Goal: Find specific page/section: Find specific page/section

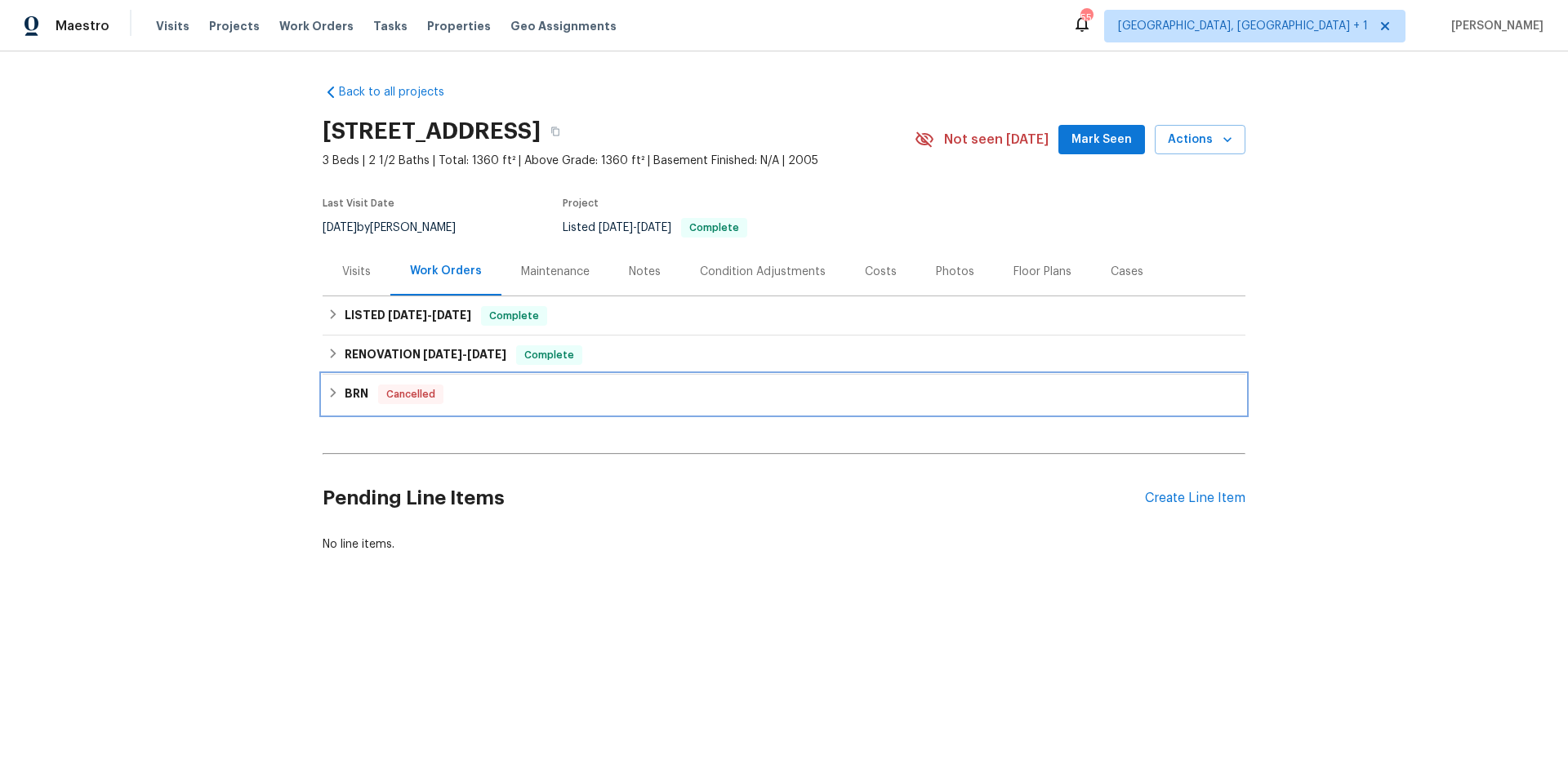
click at [681, 409] on div "BRN Cancelled" at bounding box center [784, 394] width 923 height 39
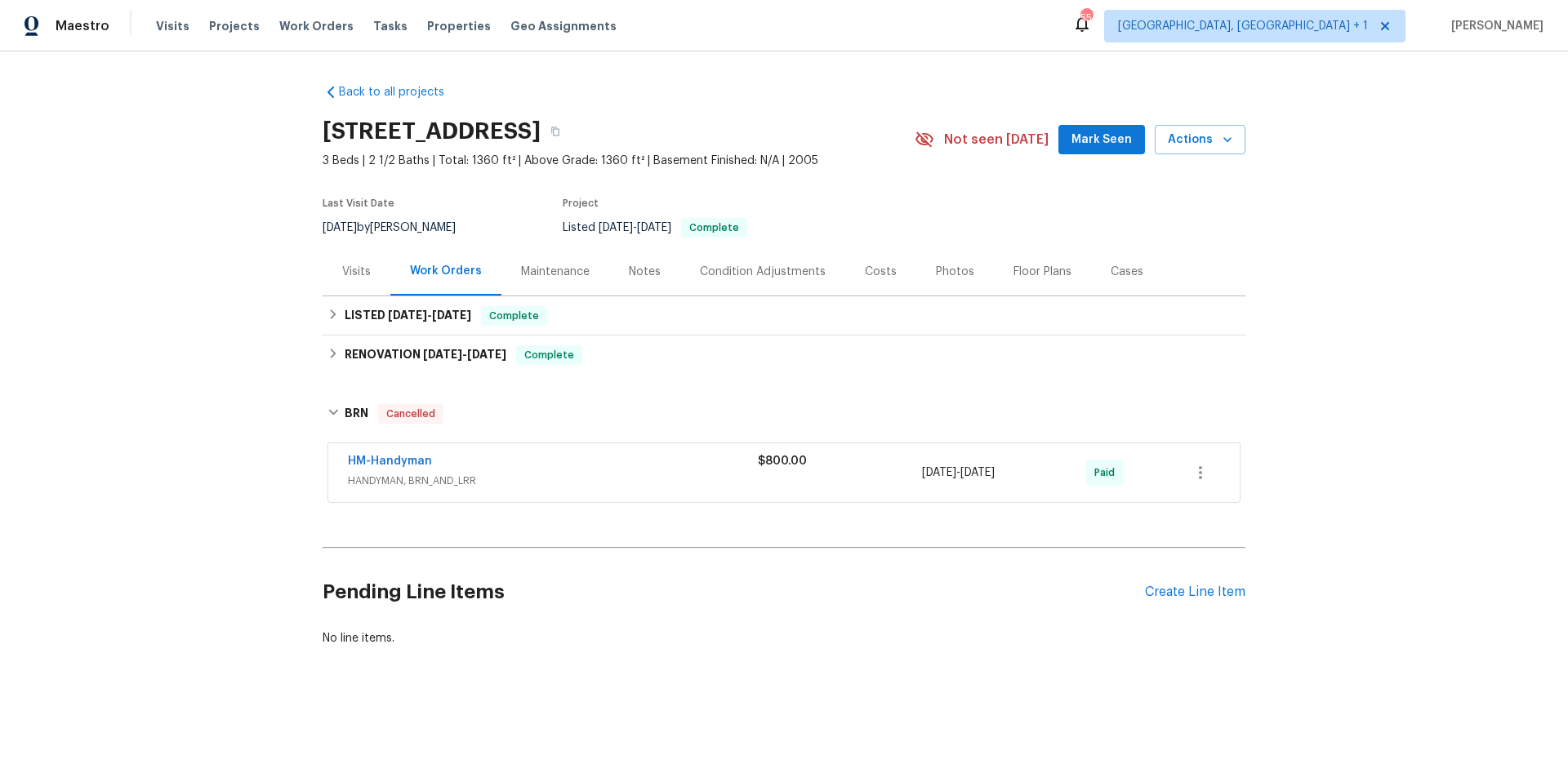
click at [649, 471] on div "HM-Handyman" at bounding box center [552, 463] width 410 height 19
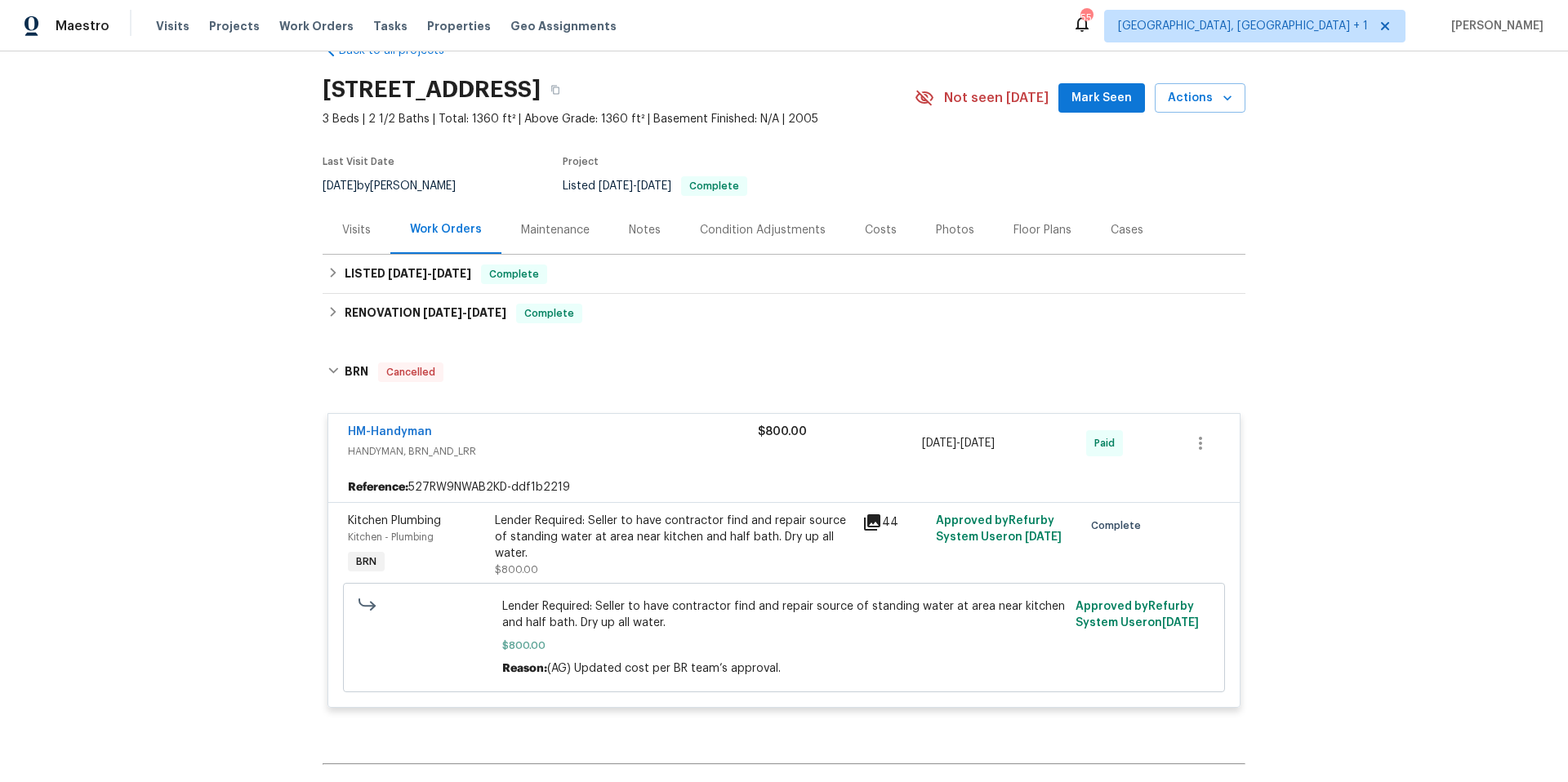
scroll to position [43, 0]
click at [408, 430] on link "HM-Handyman" at bounding box center [390, 431] width 84 height 12
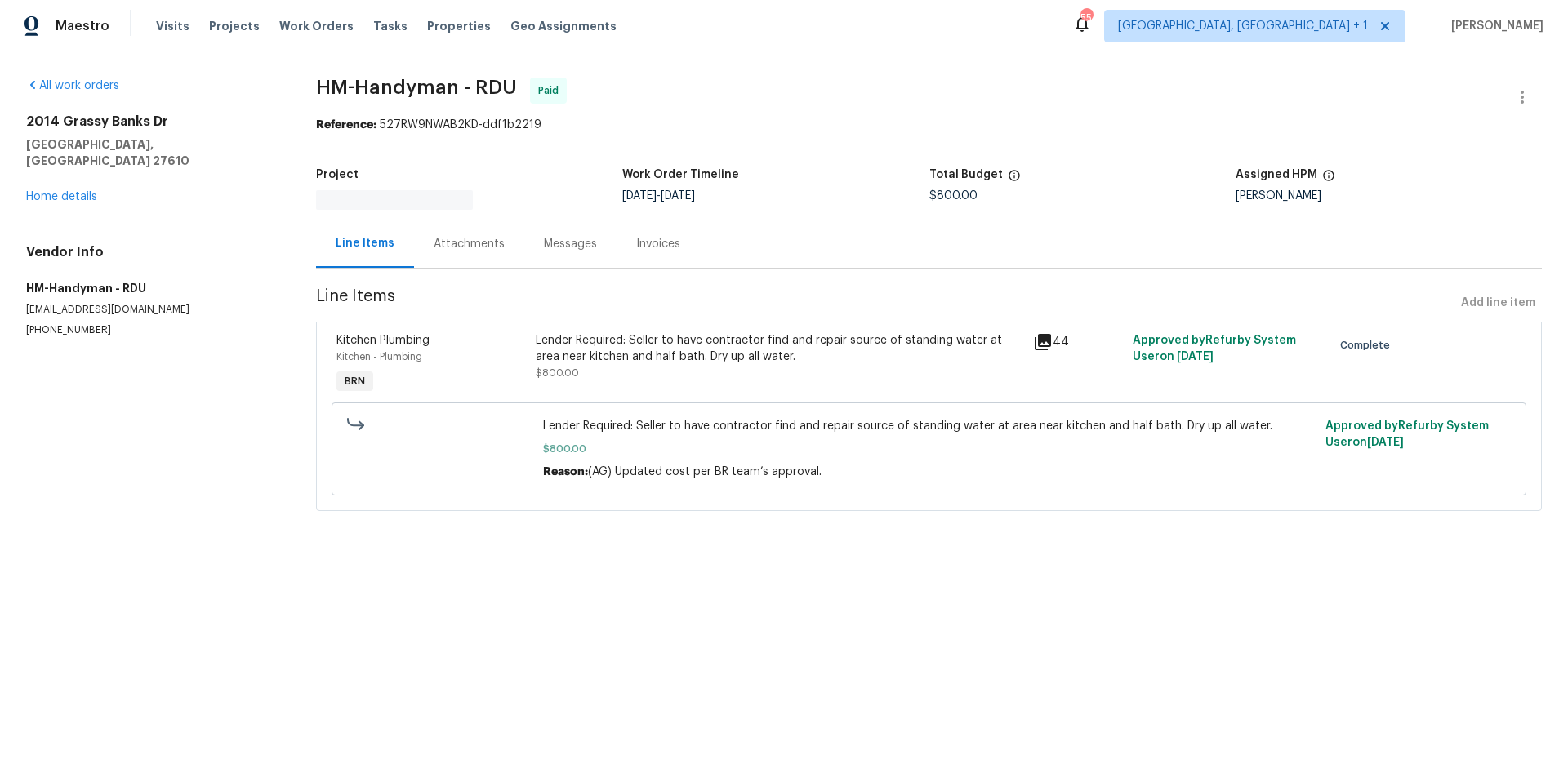
click at [570, 246] on div "Messages" at bounding box center [571, 243] width 54 height 17
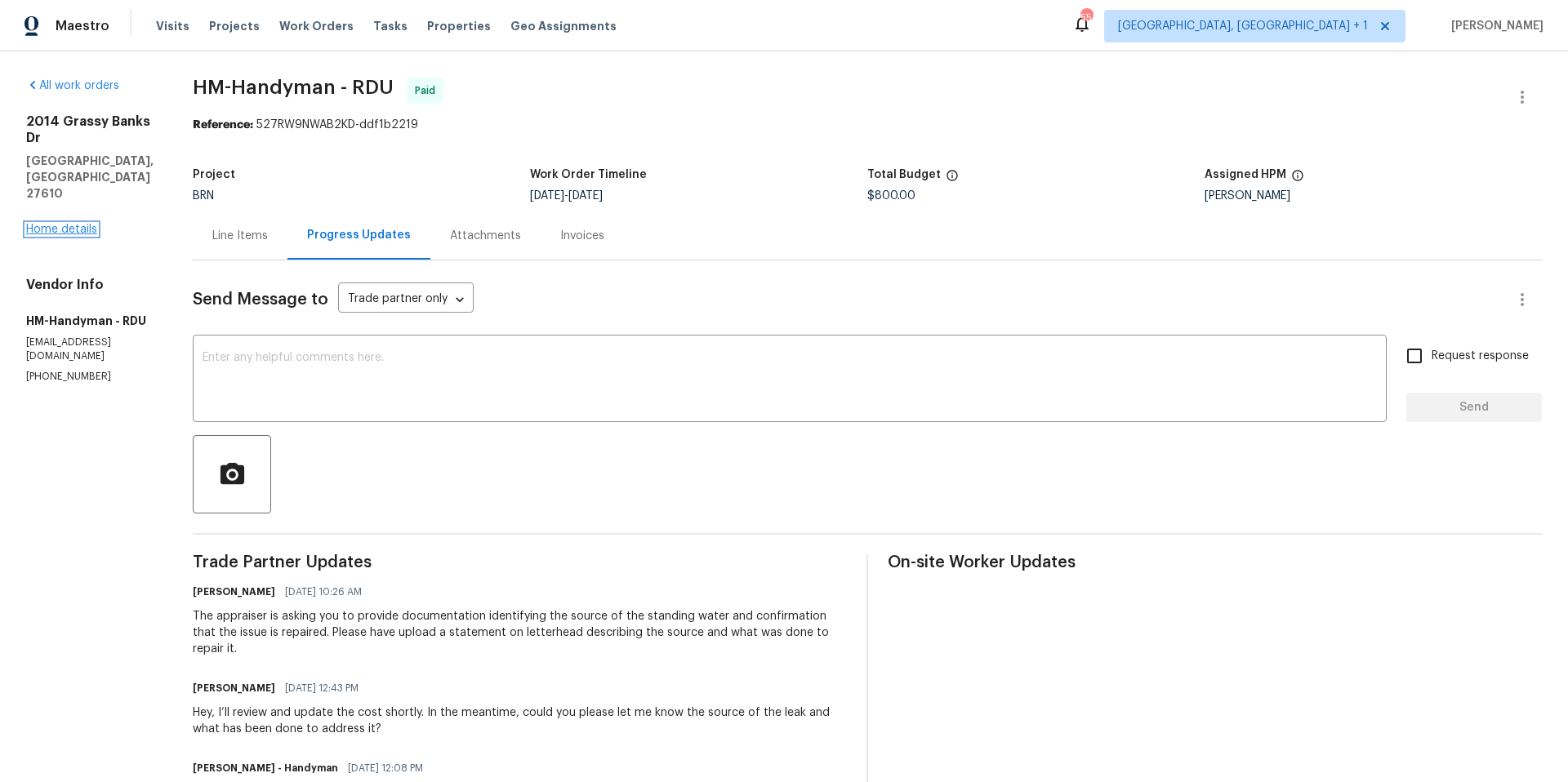
click at [83, 224] on link "Home details" at bounding box center [61, 230] width 71 height 12
